Goal: Find specific page/section: Find specific page/section

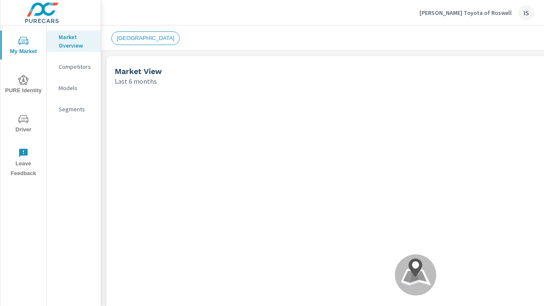
scroll to position [324, 0]
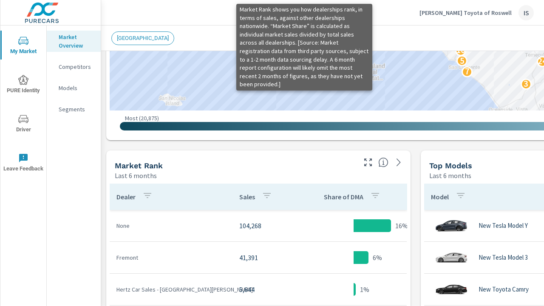
scroll to position [443, 0]
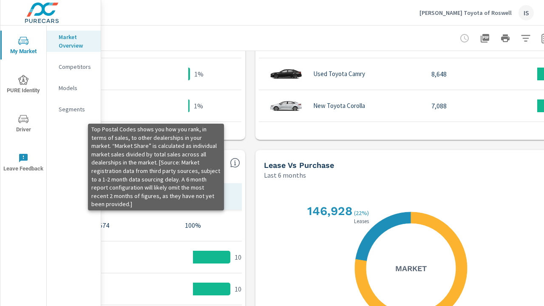
scroll to position [603, 192]
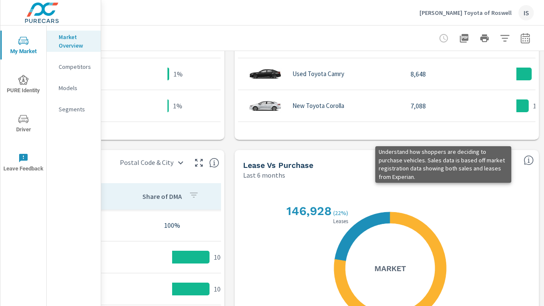
click at [460, 38] on icon "button" at bounding box center [464, 38] width 8 height 8
